Goal: Information Seeking & Learning: Learn about a topic

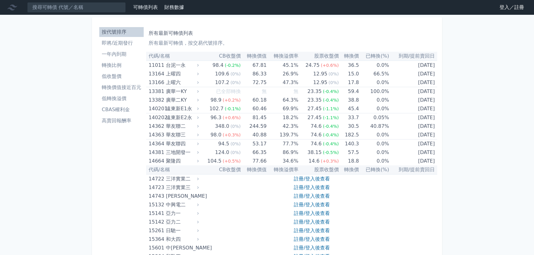
click at [511, 5] on link "登入／註冊" at bounding box center [512, 7] width 35 height 10
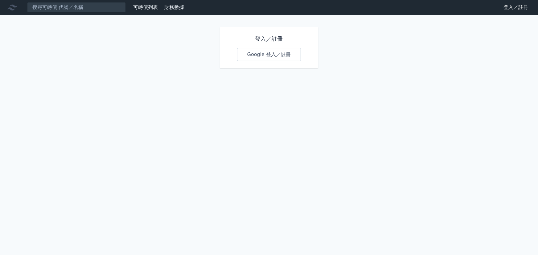
click at [286, 55] on link "Google 登入／註冊" at bounding box center [269, 54] width 64 height 13
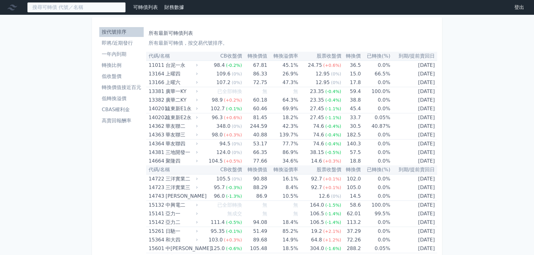
click at [74, 8] on input at bounding box center [76, 7] width 99 height 10
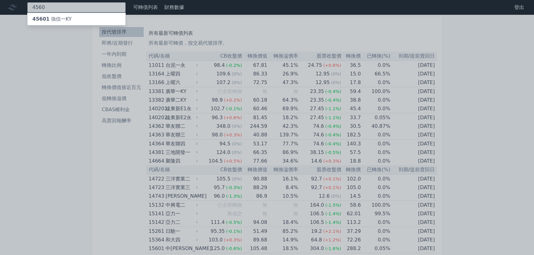
type input "4560"
click at [57, 18] on div "45601 強信一KY" at bounding box center [51, 18] width 39 height 7
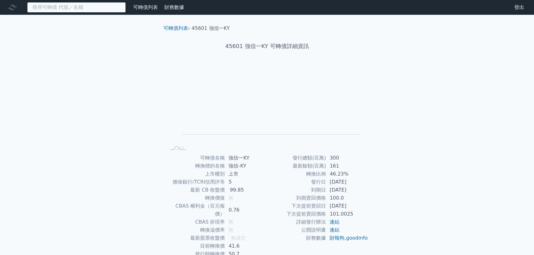
click at [47, 8] on input at bounding box center [76, 7] width 99 height 10
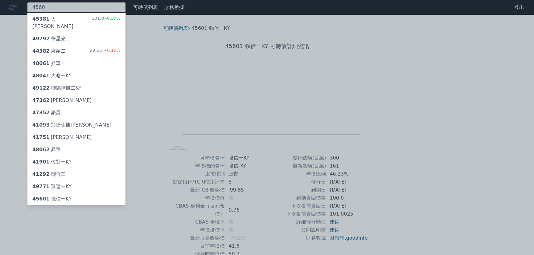
type input "4560"
click at [7, 60] on div at bounding box center [267, 127] width 534 height 255
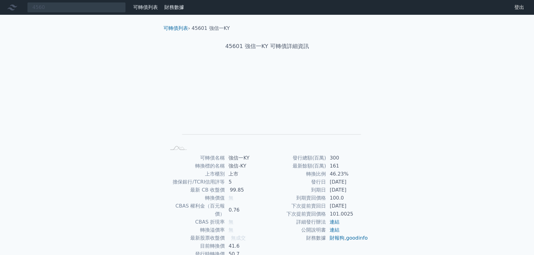
click at [144, 9] on link "可轉債列表" at bounding box center [145, 7] width 25 height 6
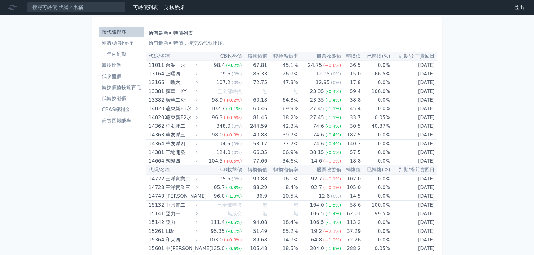
drag, startPoint x: 67, startPoint y: 84, endPoint x: 71, endPoint y: 76, distance: 9.3
click at [117, 46] on li "即將/近期發行" at bounding box center [121, 42] width 44 height 7
